Goal: Information Seeking & Learning: Understand process/instructions

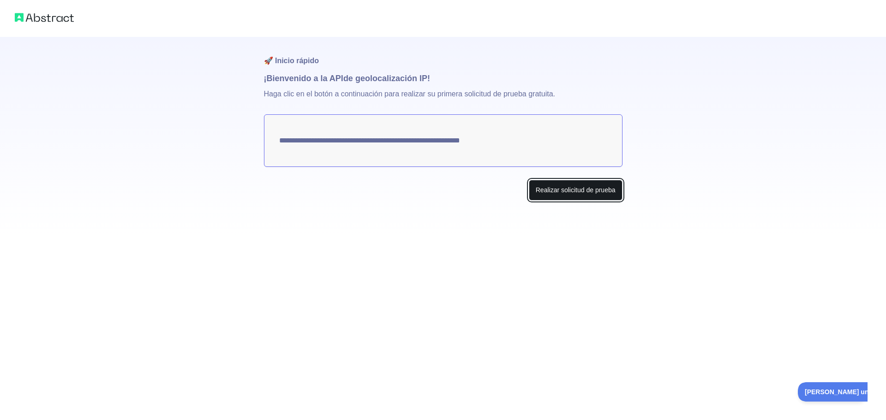
click at [584, 193] on font "Realizar solicitud de prueba" at bounding box center [575, 189] width 80 height 7
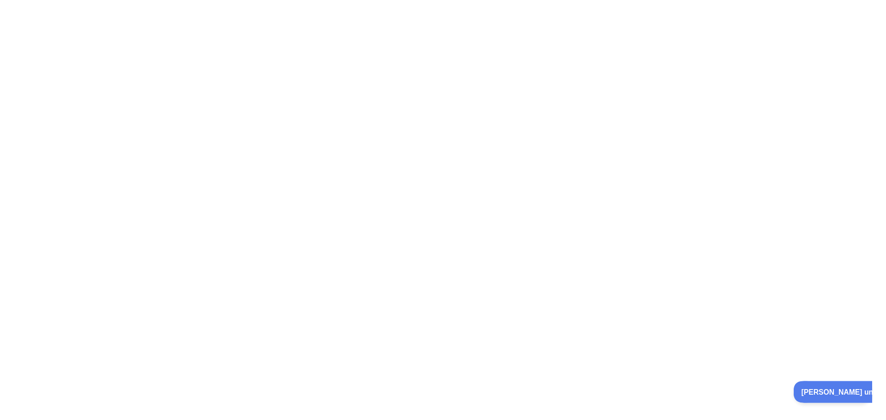
click at [817, 387] on font "[PERSON_NAME] una pregunta" at bounding box center [848, 390] width 97 height 7
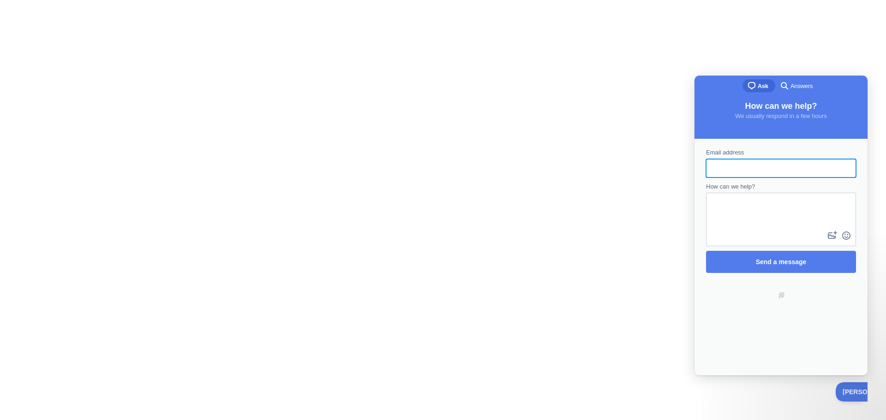
click at [779, 177] on div "Contact form" at bounding box center [781, 168] width 150 height 18
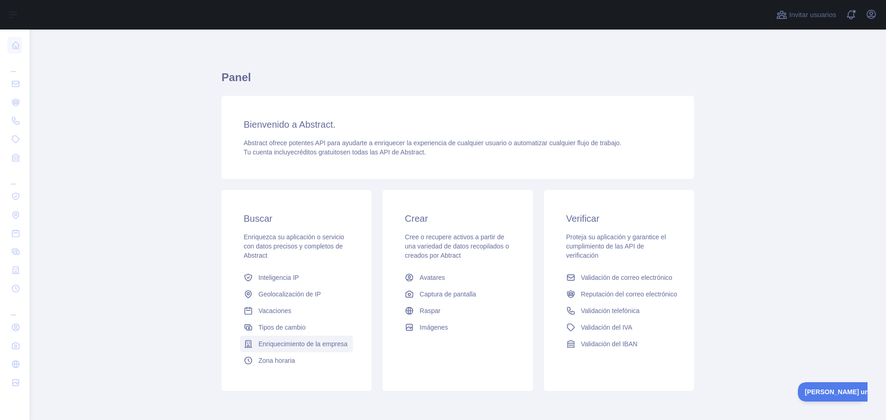
click at [313, 345] on font "Enriquecimiento de la empresa" at bounding box center [302, 343] width 89 height 7
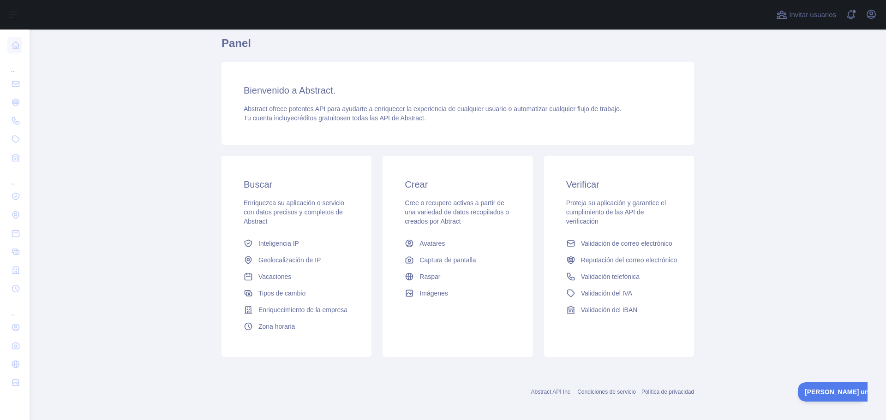
scroll to position [39, 0]
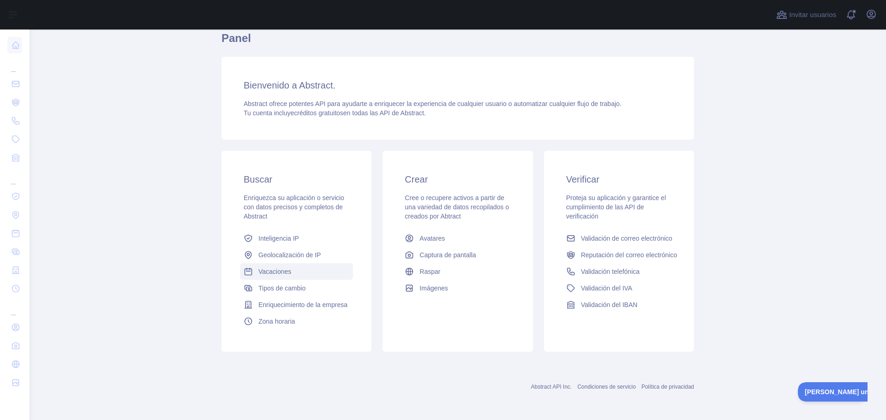
click at [262, 267] on link "Vacaciones" at bounding box center [296, 271] width 113 height 17
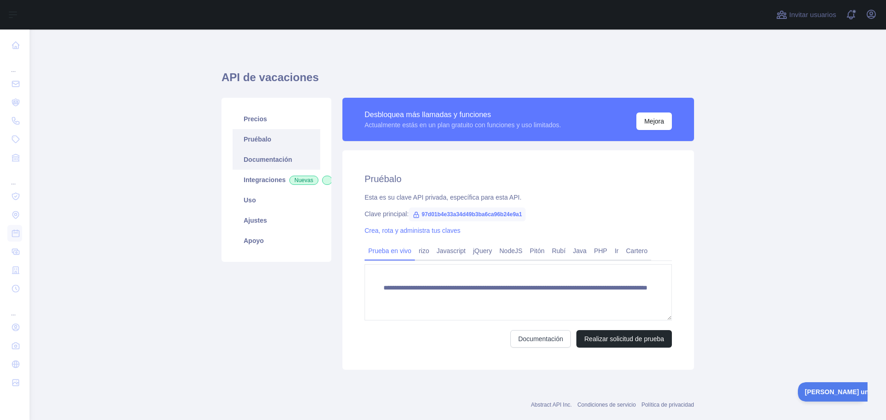
click at [273, 156] on font "Documentación" at bounding box center [268, 159] width 48 height 7
click at [456, 215] on font "97d01b4e33a34d49b3ba6ca96b24e9a1" at bounding box center [472, 214] width 101 height 6
copy font "97d01b4e33a34d49b3ba6ca96b24e9a1"
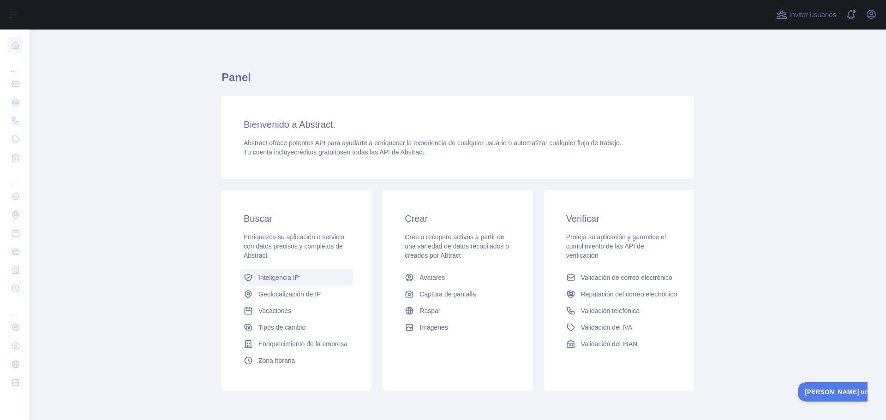
click at [281, 272] on link "Inteligencia IP" at bounding box center [296, 277] width 113 height 17
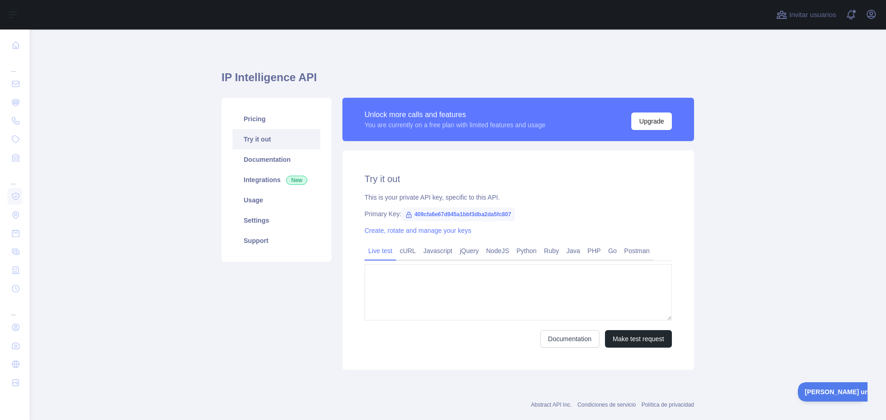
type textarea "**********"
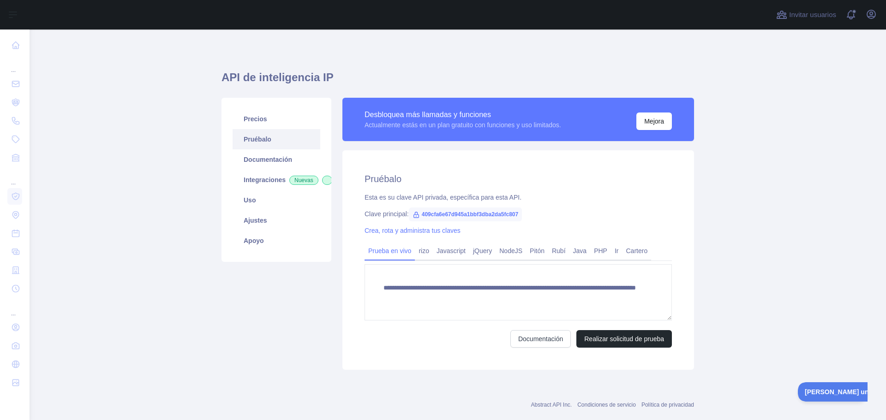
click at [453, 215] on font "409cfa6e67d945a1bbf3dba2da5fc807" at bounding box center [470, 214] width 96 height 6
copy font "409cfa6e67d945a1bbf3dba2da5fc807"
click at [609, 335] on font "Realizar solicitud de prueba" at bounding box center [624, 338] width 80 height 7
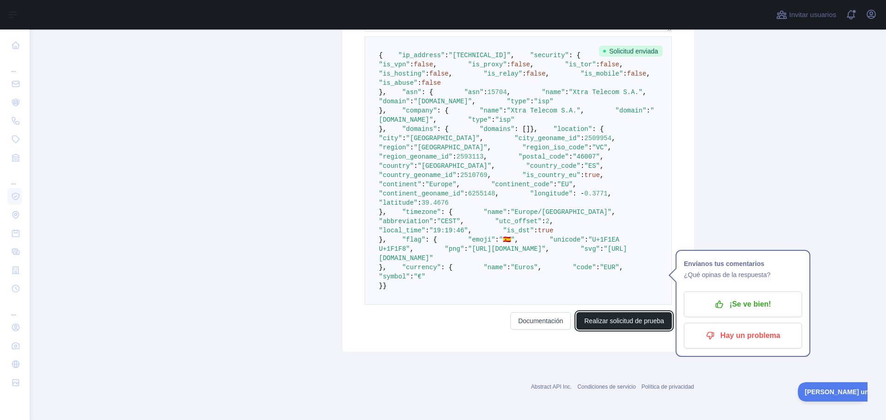
scroll to position [600, 0]
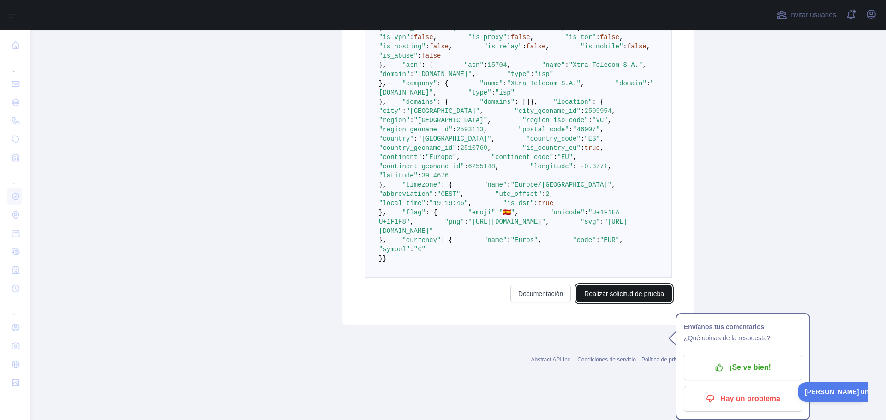
click at [598, 303] on button "Realizar solicitud de prueba" at bounding box center [623, 294] width 95 height 18
click at [531, 297] on font "Documentación" at bounding box center [540, 293] width 45 height 7
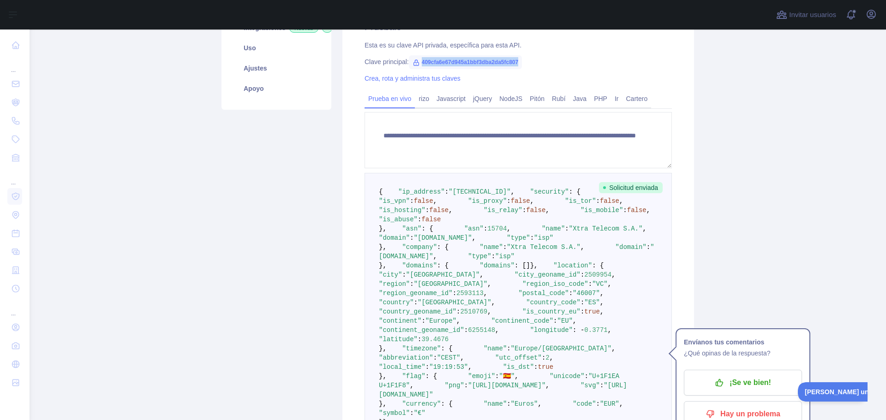
scroll to position [184, 0]
